Goal: Obtain resource: Obtain resource

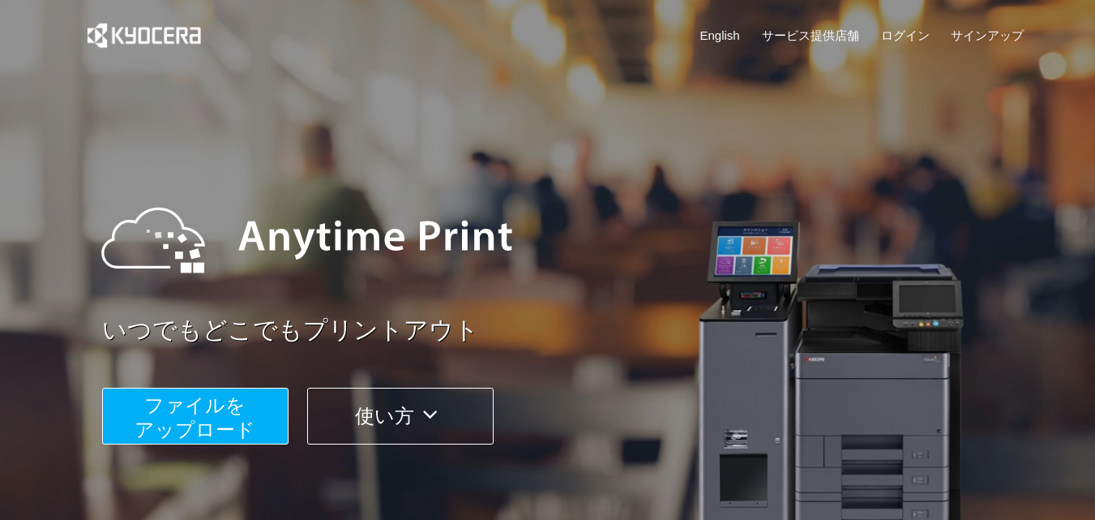
click at [216, 397] on span "ファイルを ​​アップロード" at bounding box center [195, 417] width 121 height 46
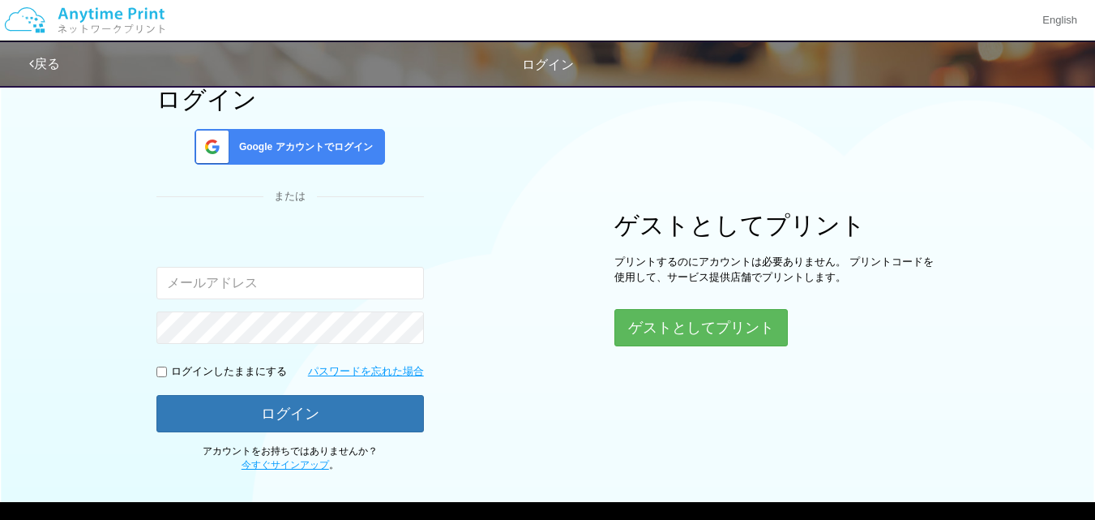
scroll to position [113, 0]
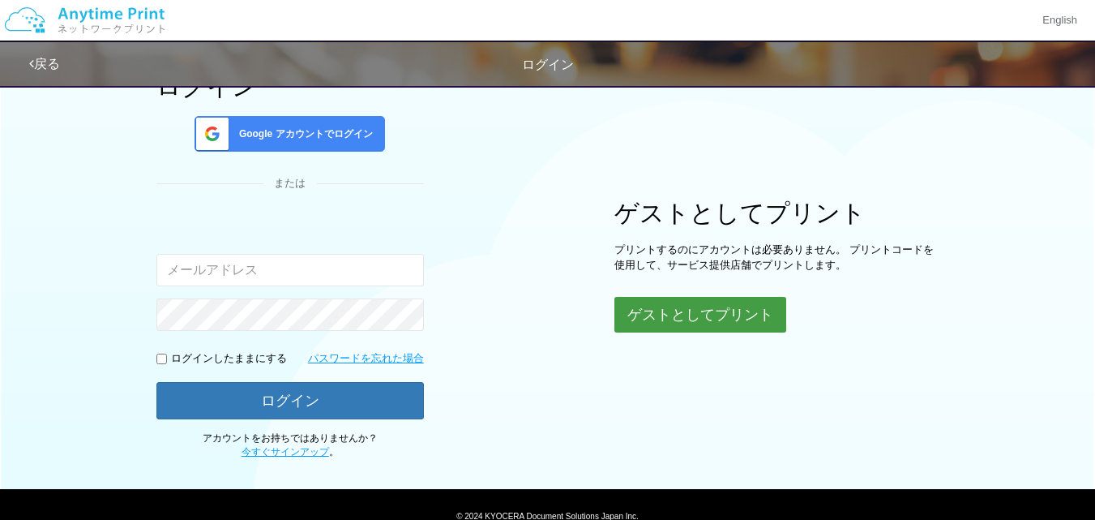
click at [676, 326] on button "ゲストとしてプリント" at bounding box center [700, 315] width 172 height 36
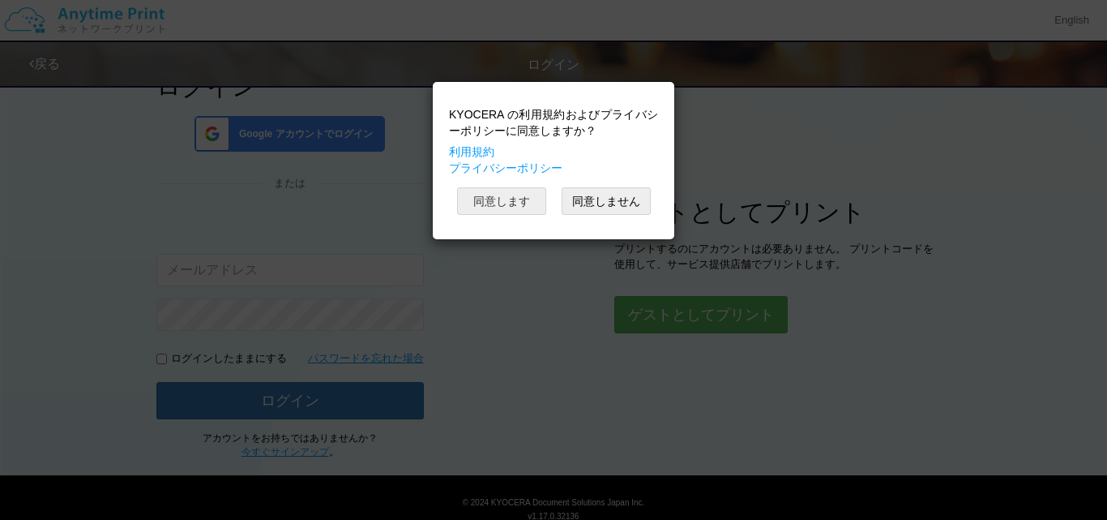
click at [509, 204] on button "同意します" at bounding box center [501, 201] width 89 height 28
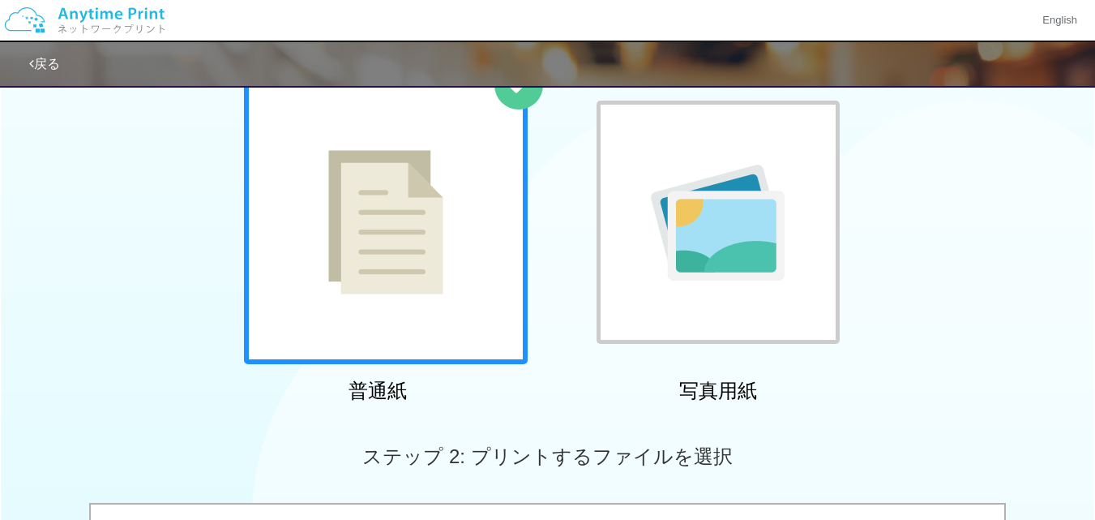
click at [373, 244] on img at bounding box center [385, 222] width 115 height 144
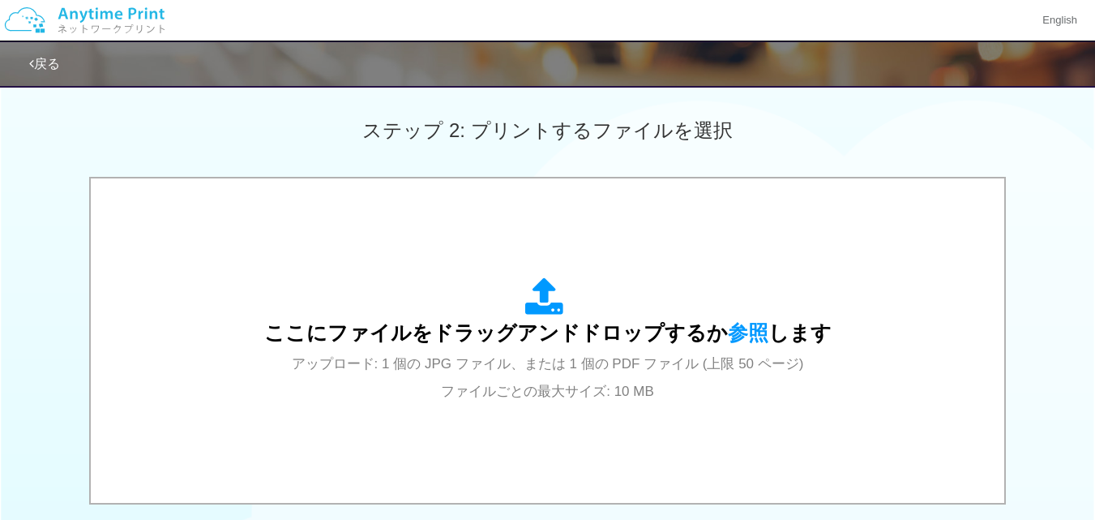
scroll to position [487, 0]
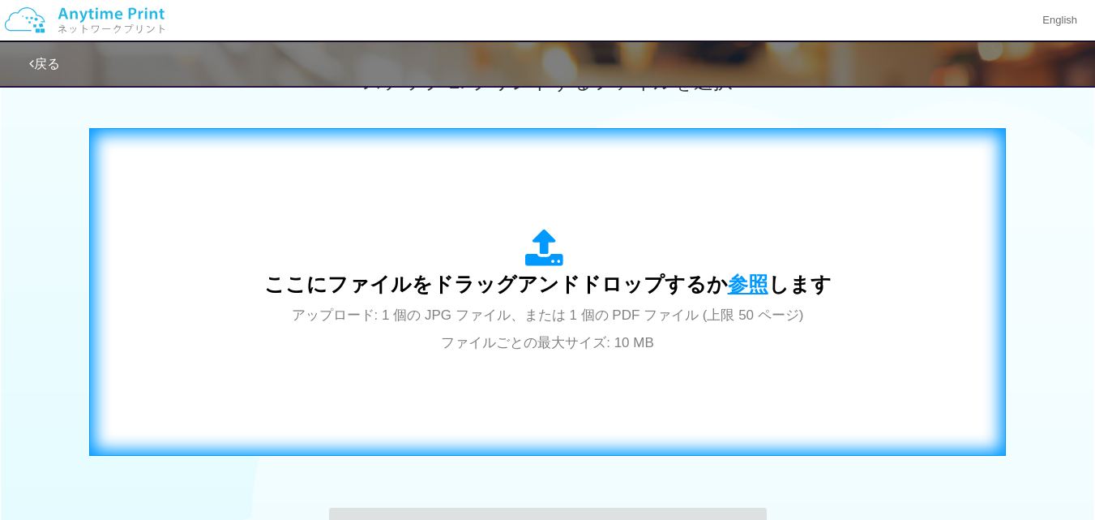
click at [750, 291] on span "参照" at bounding box center [748, 283] width 41 height 23
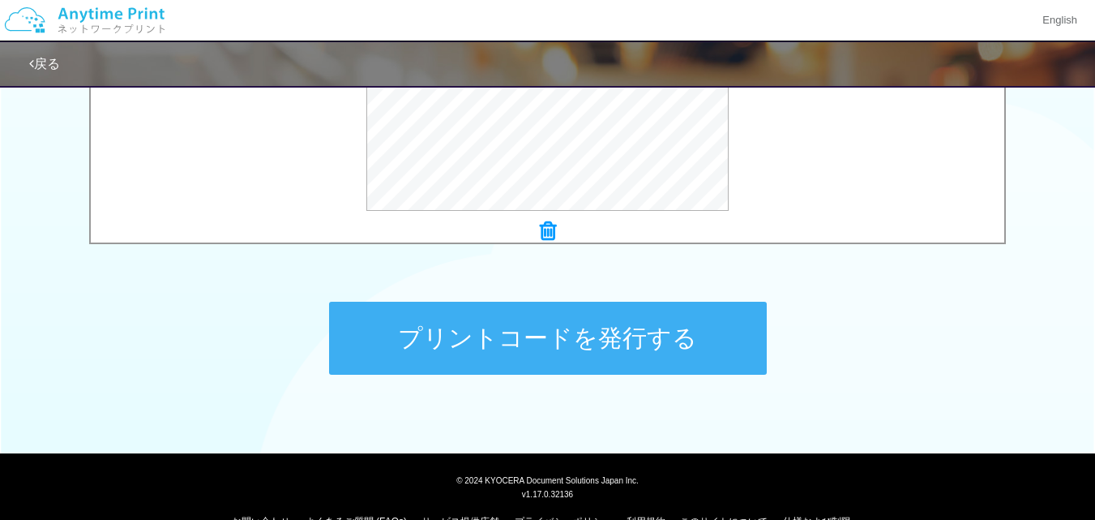
scroll to position [713, 0]
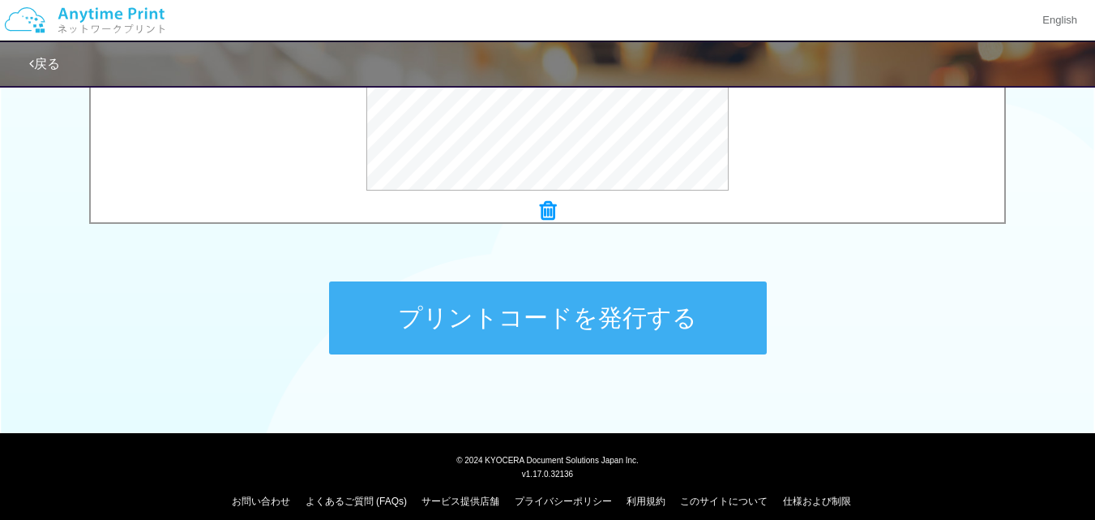
click at [647, 314] on button "プリントコードを発行する" at bounding box center [548, 317] width 438 height 73
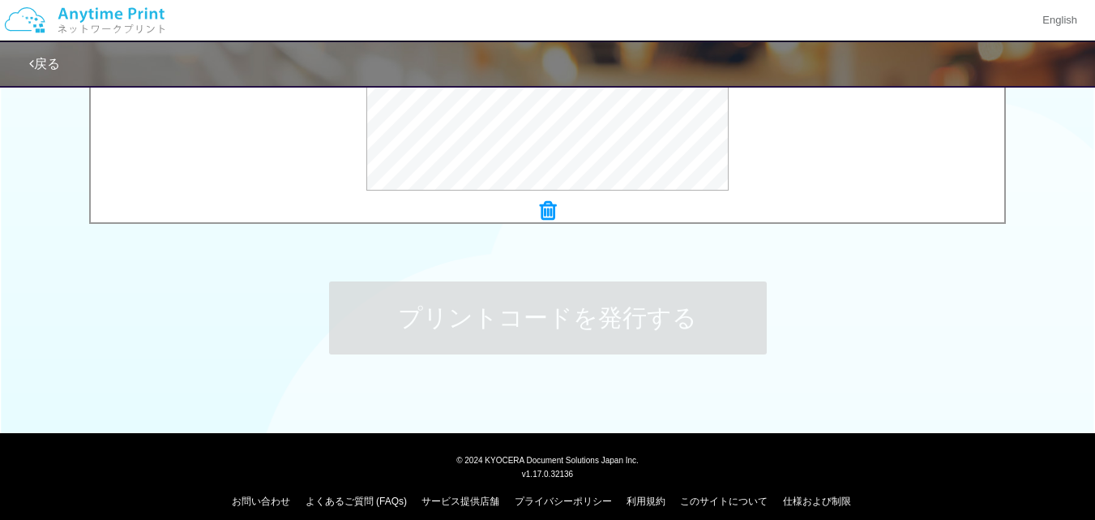
scroll to position [0, 0]
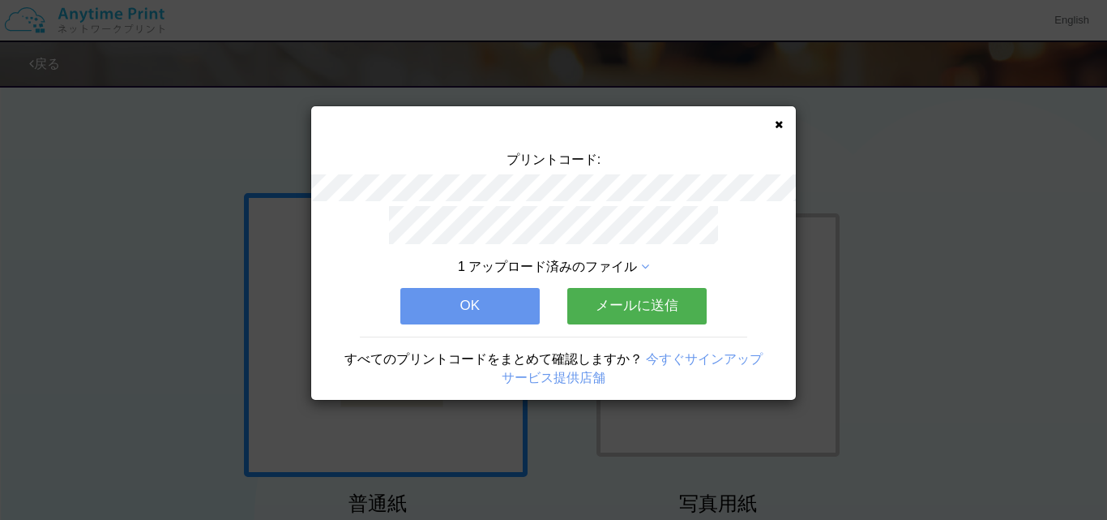
click at [619, 302] on button "メールに送信" at bounding box center [636, 306] width 139 height 36
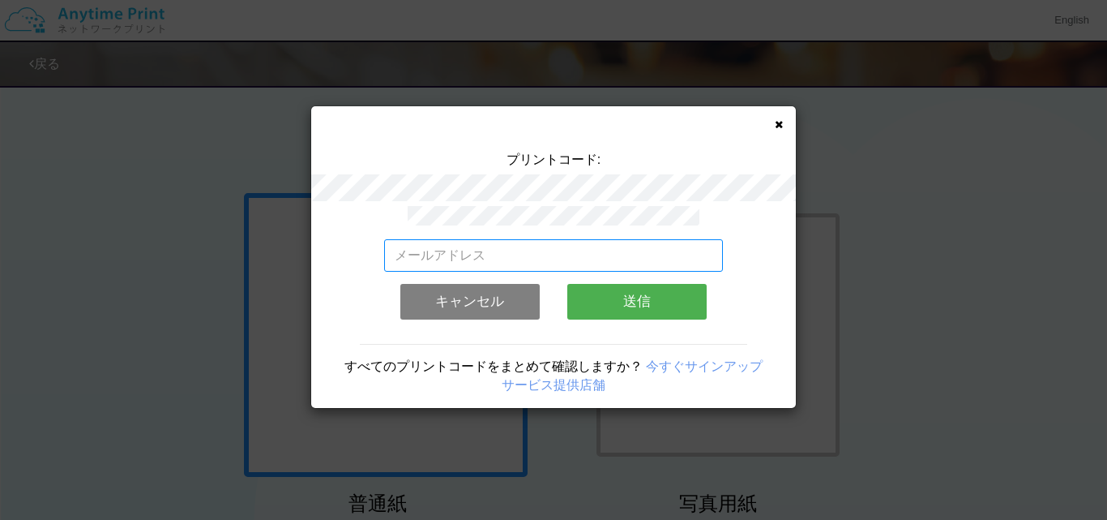
click at [500, 247] on input "email" at bounding box center [554, 255] width 340 height 32
type input "[EMAIL_ADDRESS][DOMAIN_NAME]"
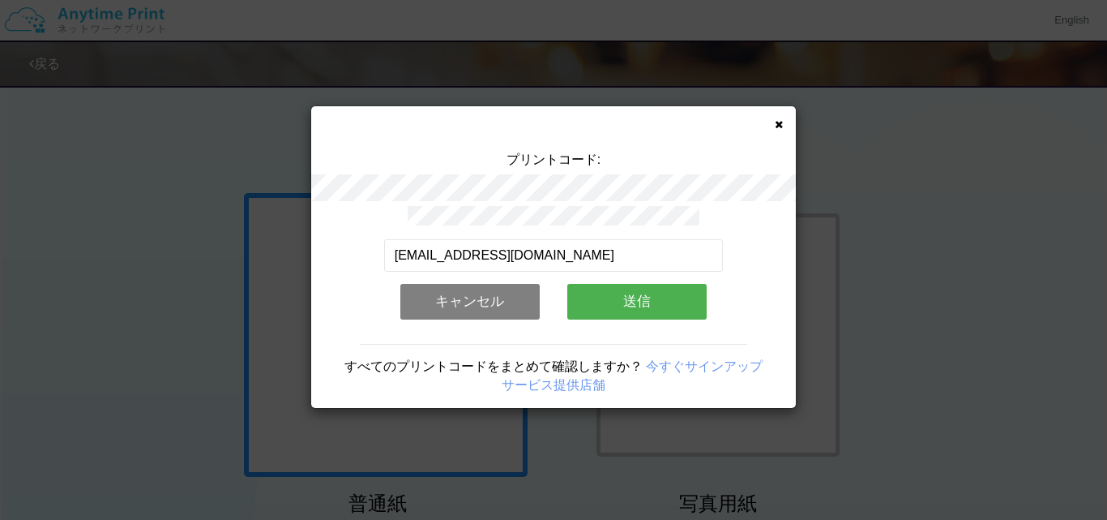
click at [637, 294] on button "送信" at bounding box center [636, 302] width 139 height 36
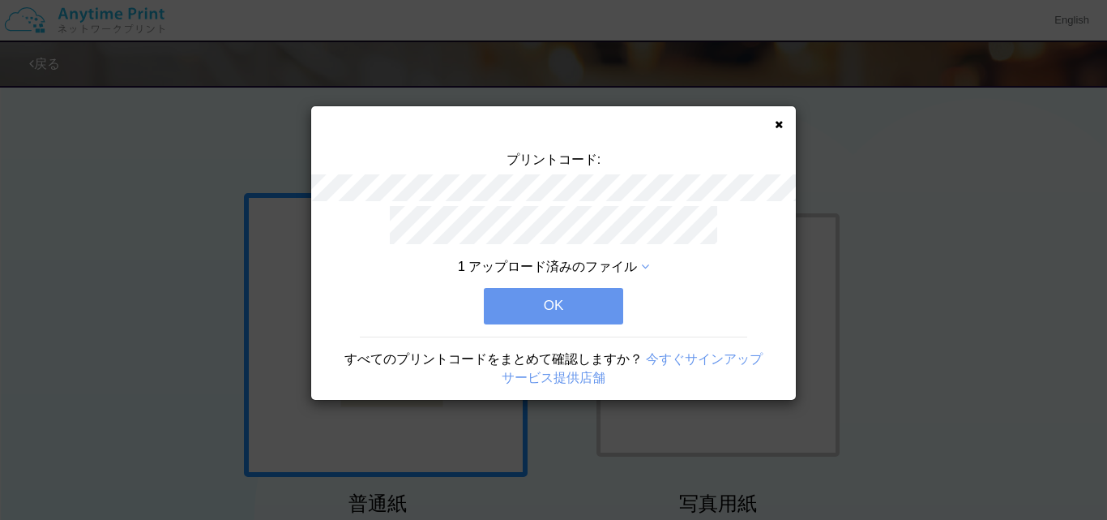
click at [581, 297] on button "OK" at bounding box center [553, 306] width 139 height 36
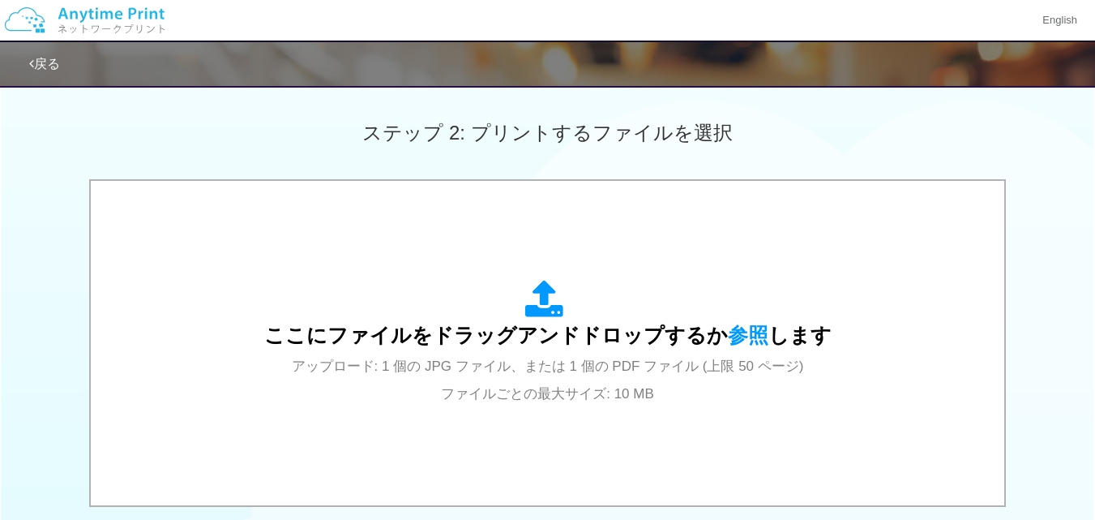
scroll to position [487, 0]
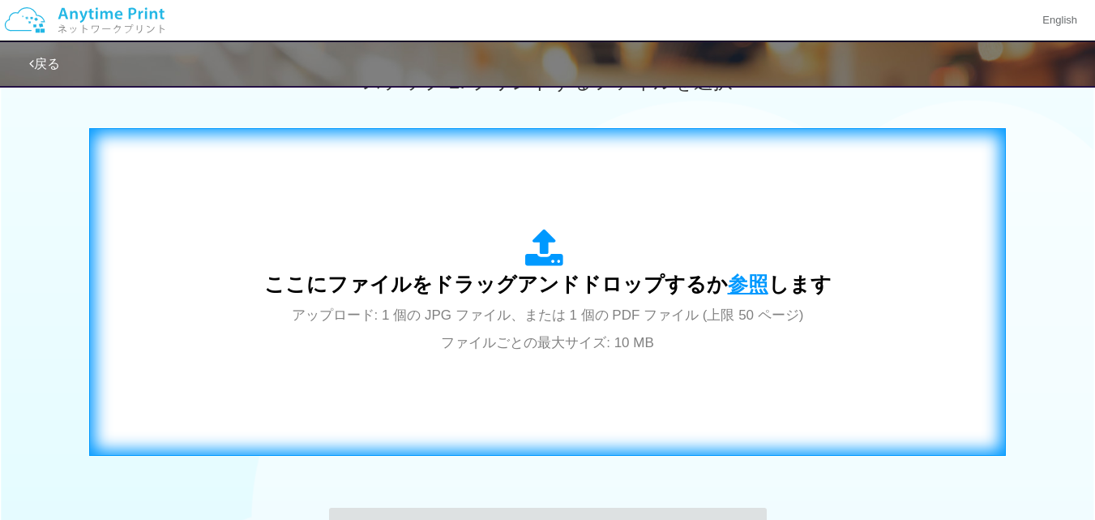
click at [751, 285] on span "参照" at bounding box center [748, 283] width 41 height 23
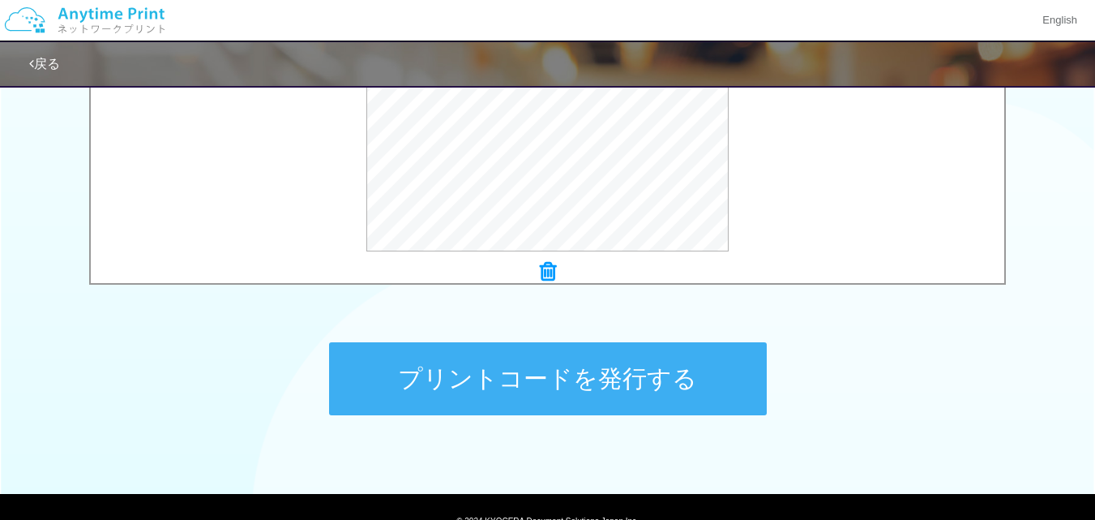
scroll to position [657, 0]
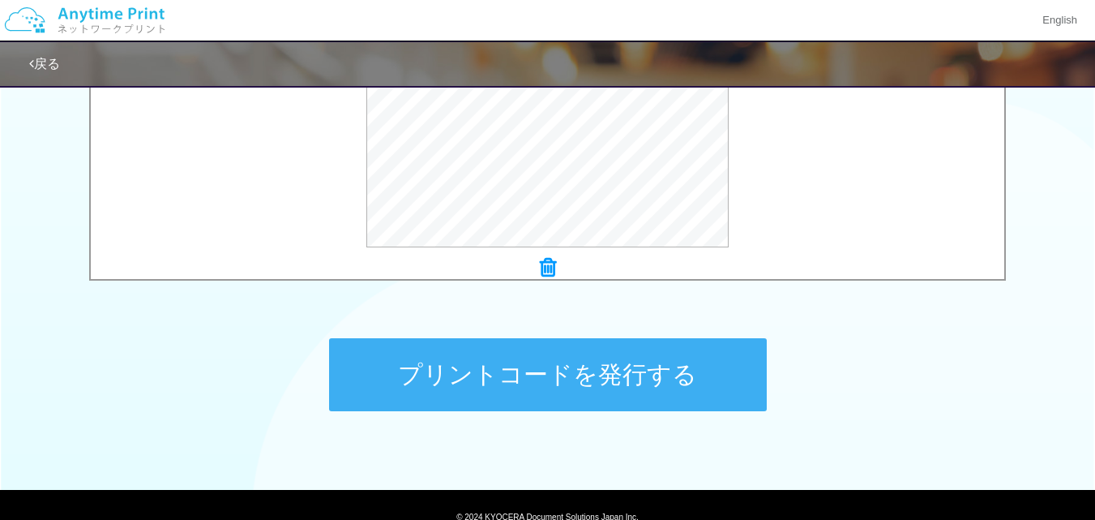
click at [502, 361] on button "プリントコードを発行する" at bounding box center [548, 374] width 438 height 73
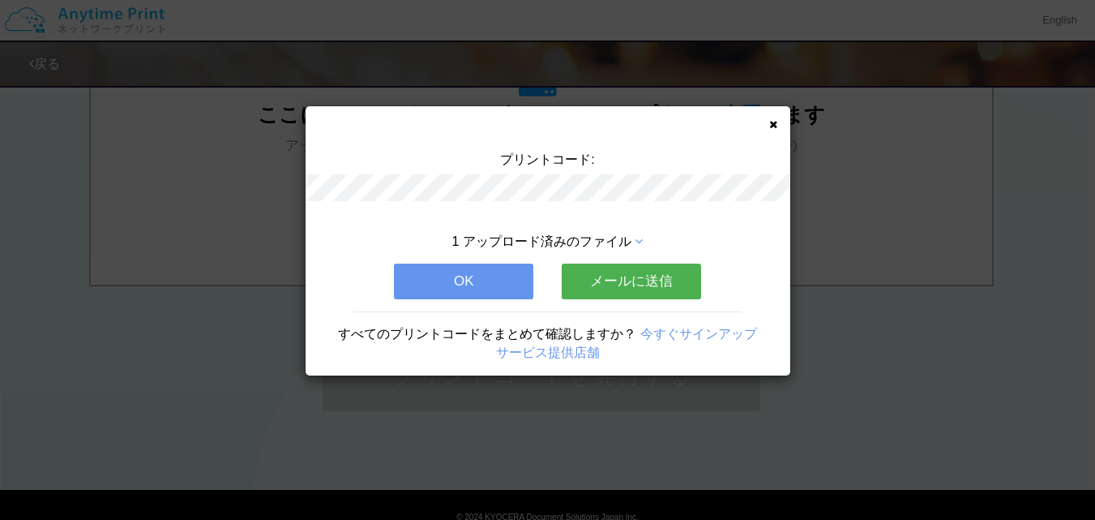
scroll to position [0, 0]
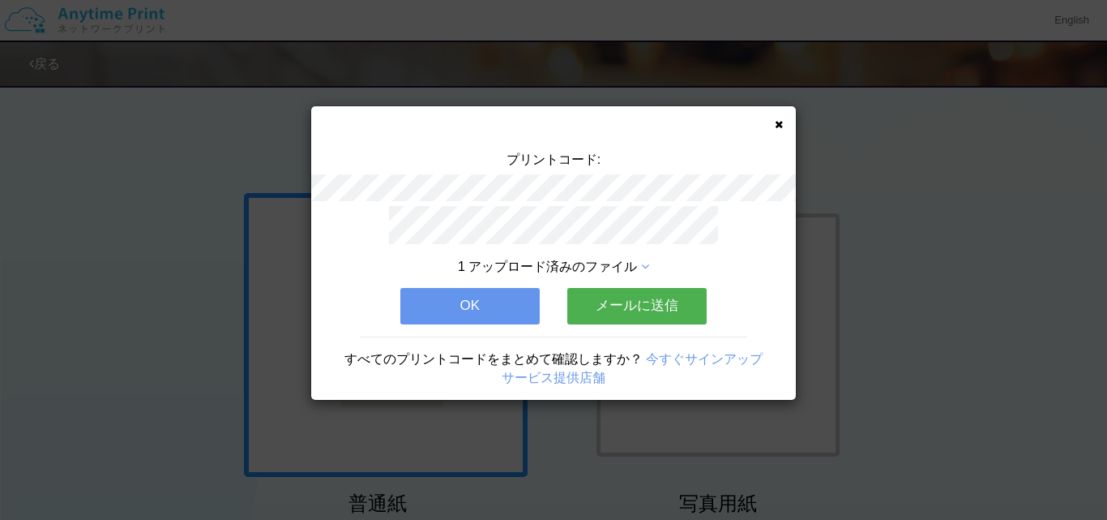
click at [789, 125] on div "プリントコード: 1 アップロード済みのファイル OK メールに送信 すべてのプリントコードをまとめて確認しますか？ 今すぐサインアップ サービス提供店舗" at bounding box center [553, 252] width 485 height 293
click at [780, 118] on div "プリントコード: 1 アップロード済みのファイル OK メールに送信 すべてのプリントコードをまとめて確認しますか？ 今すぐサインアップ サービス提供店舗" at bounding box center [553, 252] width 485 height 293
click at [777, 123] on icon at bounding box center [779, 124] width 8 height 11
